Goal: Find specific page/section: Find specific page/section

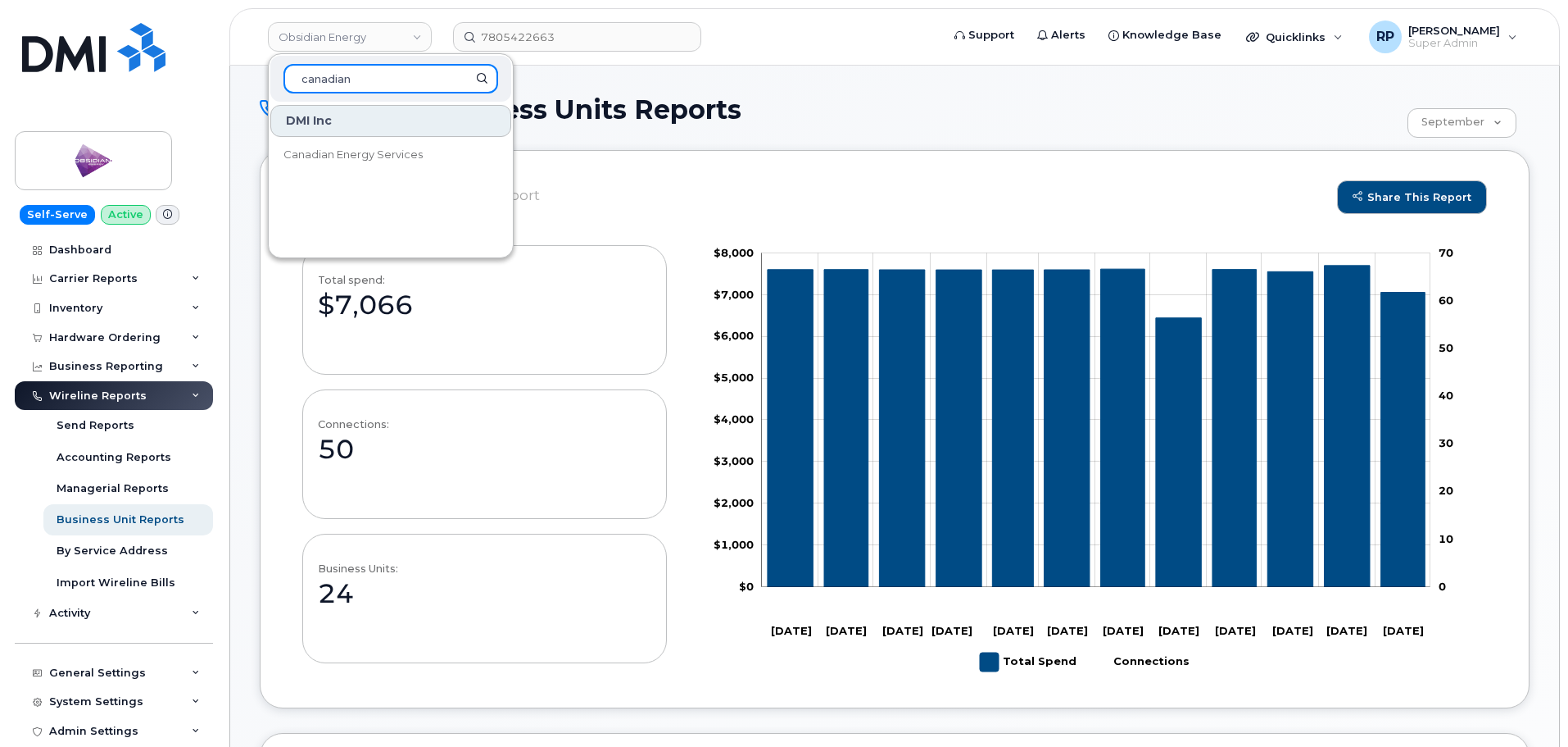
drag, startPoint x: 410, startPoint y: 78, endPoint x: 69, endPoint y: 78, distance: 341.0
click at [230, 66] on div "Obsidian Energy canadian DMI Inc Canadian Energy Services 7805422663 Support Al…" at bounding box center [894, 37] width 1330 height 57
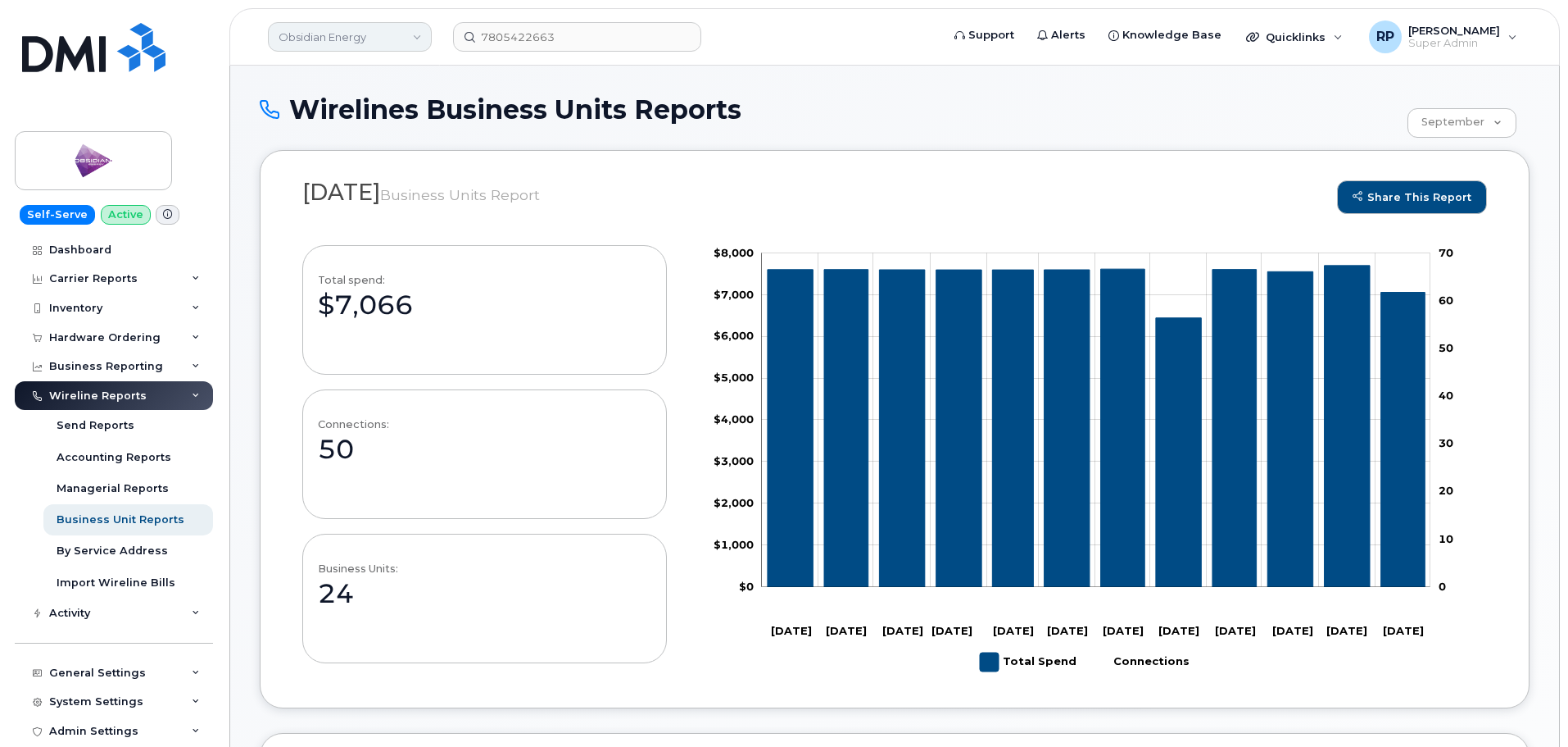
click at [302, 29] on link "Obsidian Energy" at bounding box center [350, 37] width 164 height 30
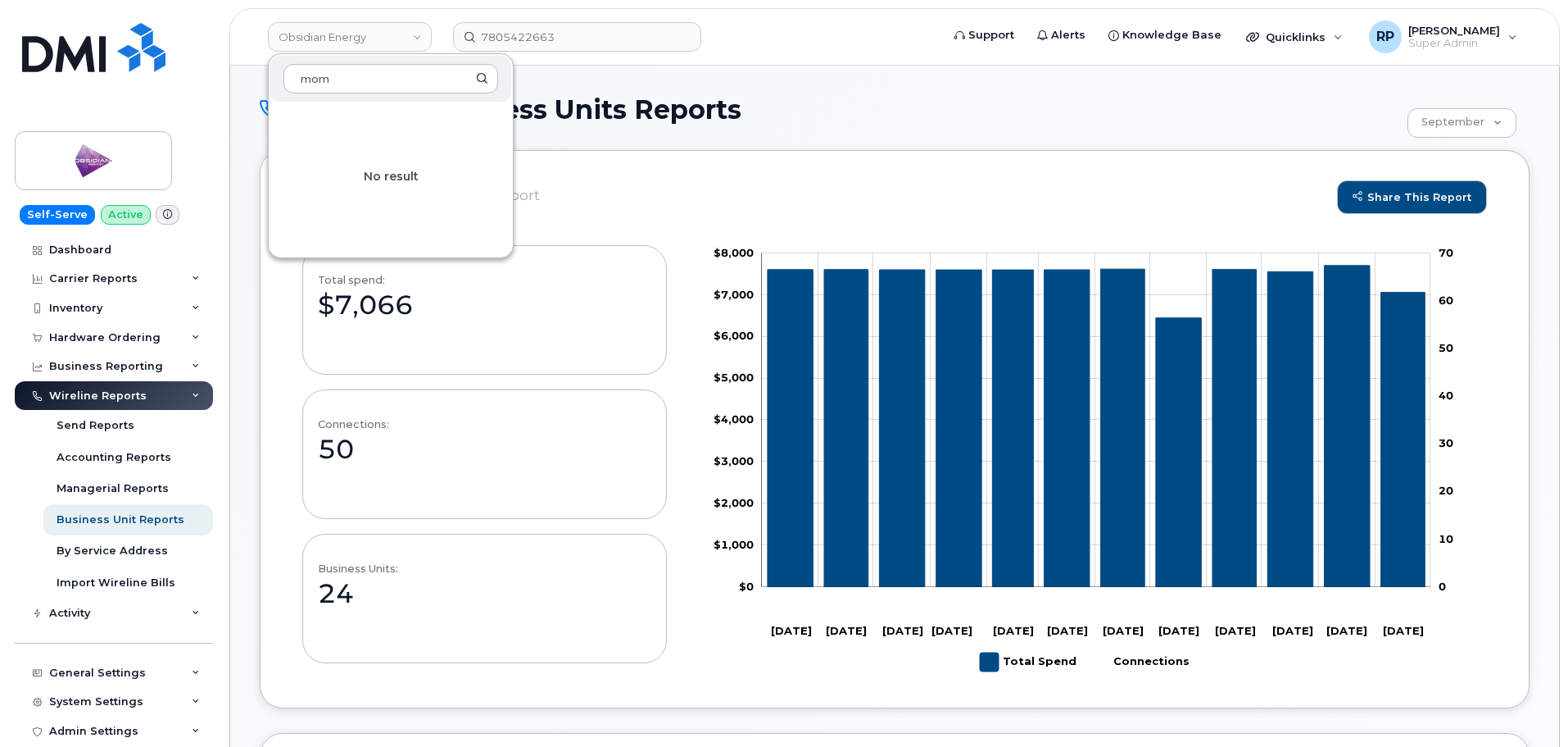
type input "mom"
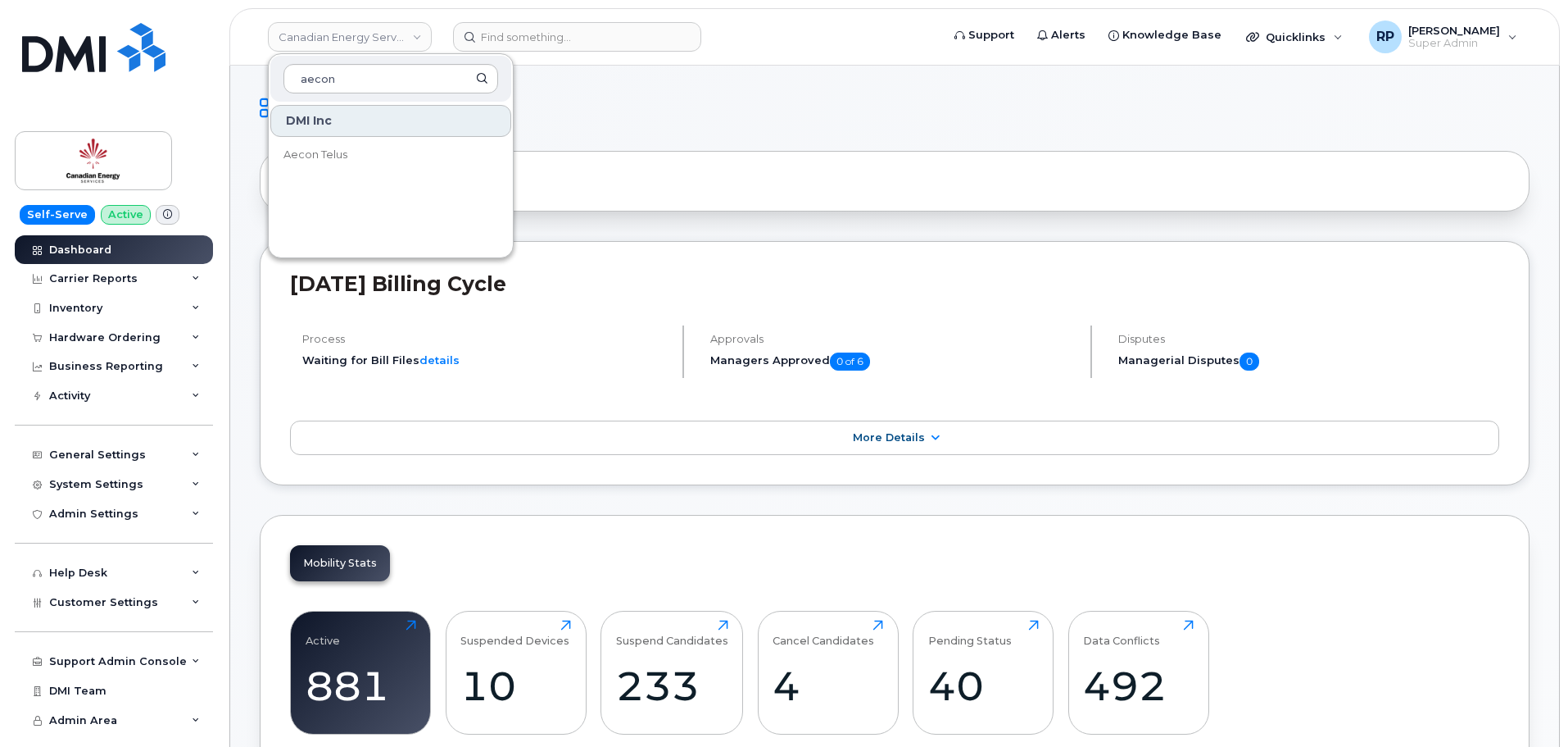
drag, startPoint x: 353, startPoint y: 75, endPoint x: 254, endPoint y: 84, distance: 99.4
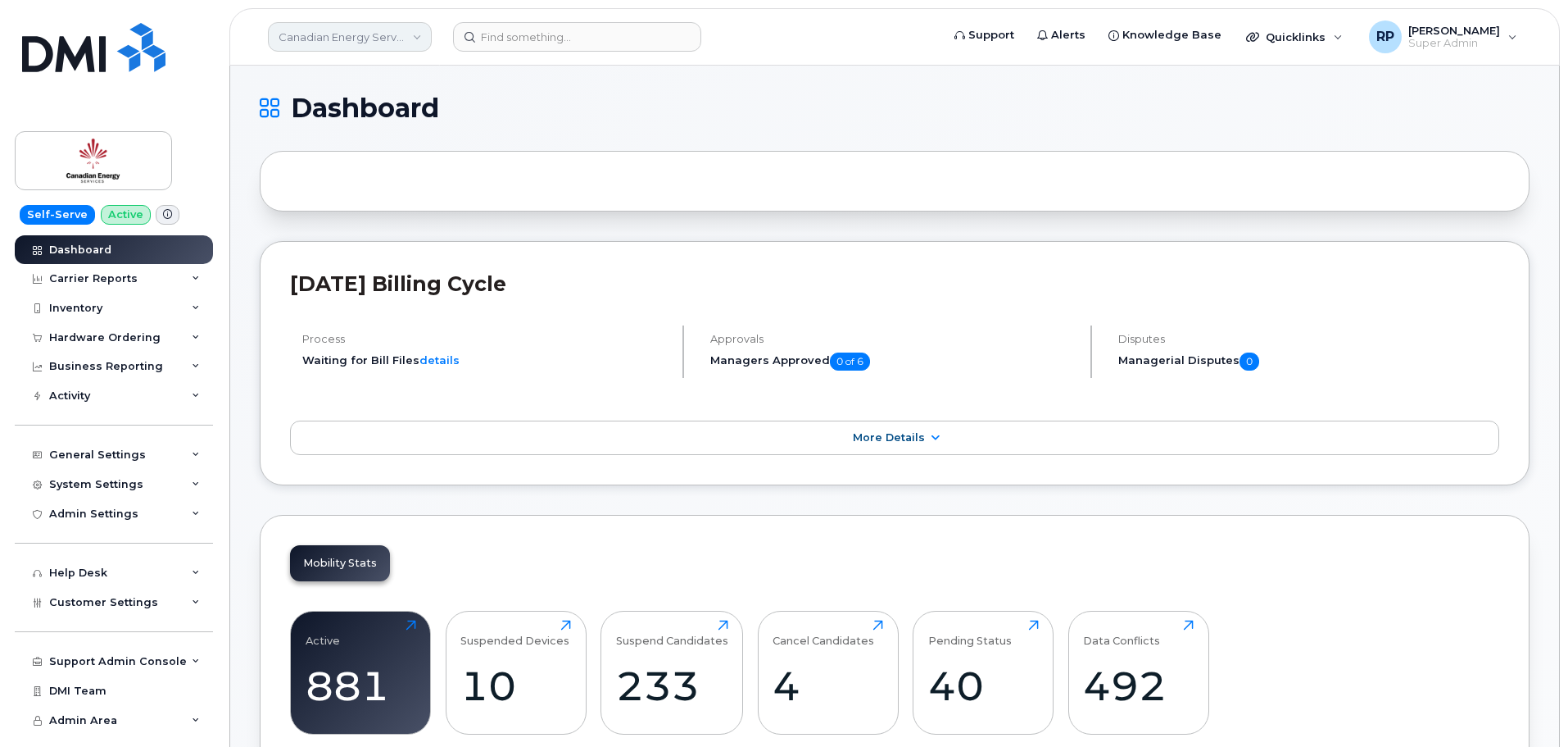
click at [316, 40] on link "Canadian Energy Services" at bounding box center [350, 37] width 164 height 30
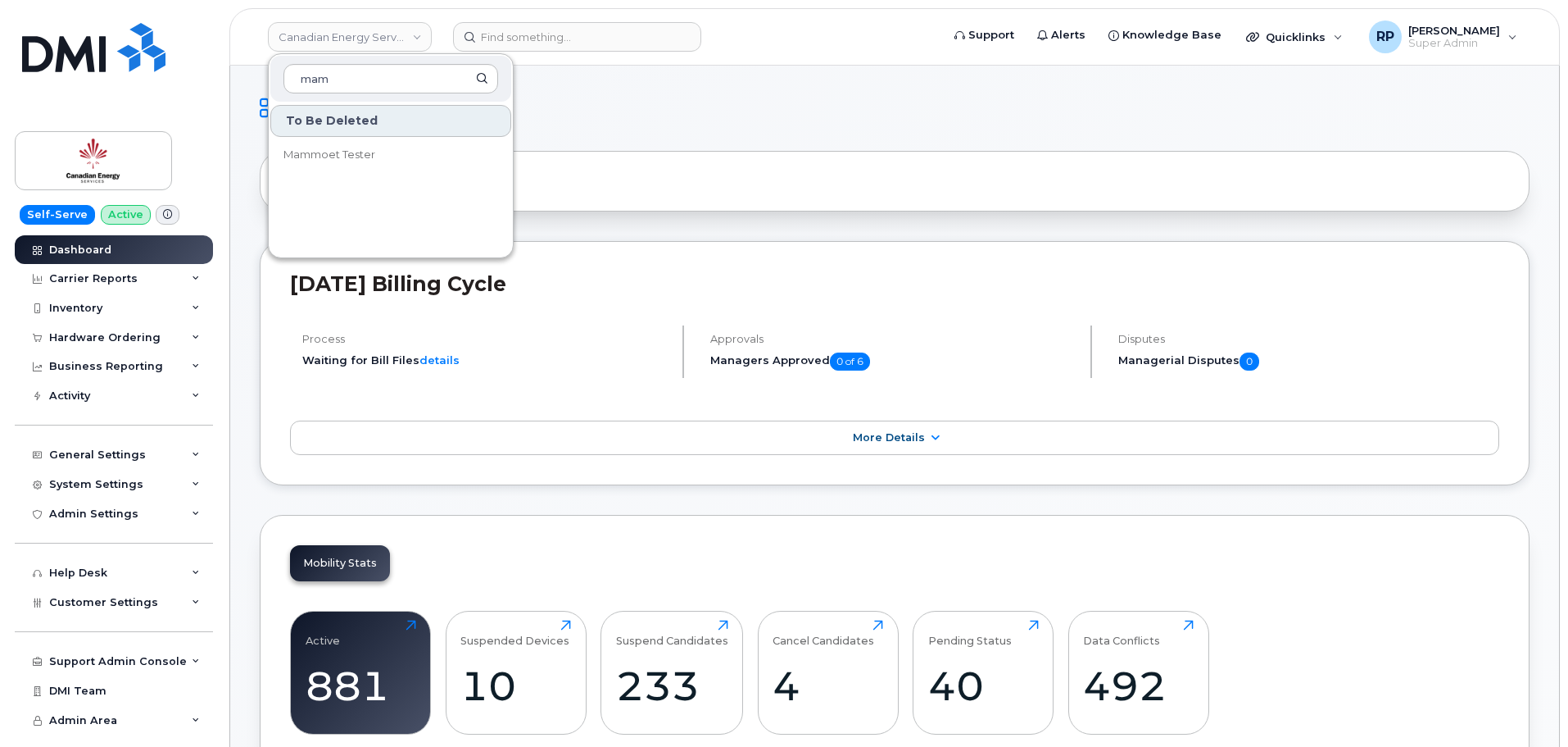
type input "mam"
